Goal: Submit feedback/report problem

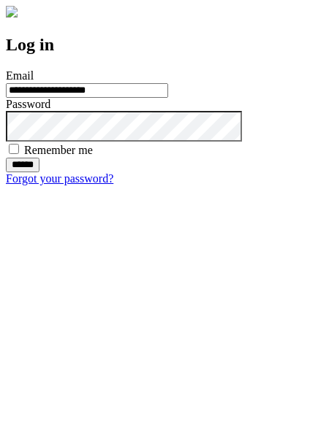
click at [39, 172] on input "******" at bounding box center [23, 165] width 34 height 15
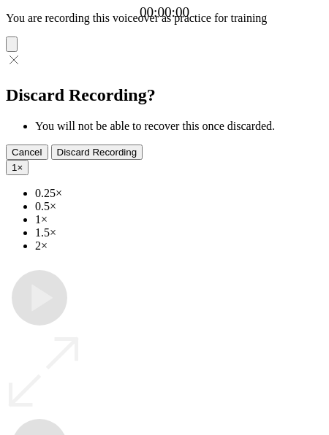
type input "**********"
